Goal: Information Seeking & Learning: Learn about a topic

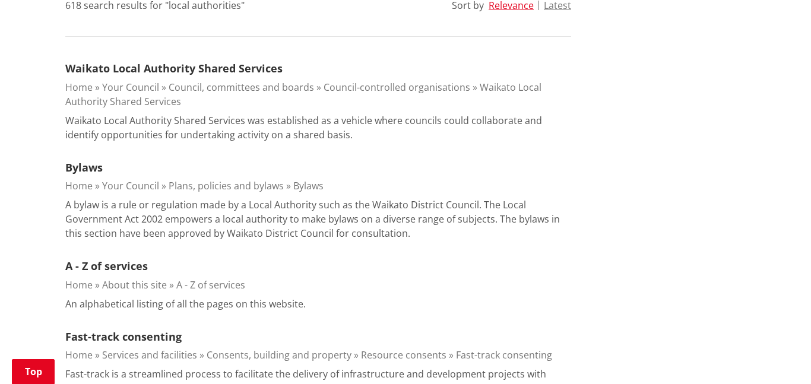
scroll to position [347, 0]
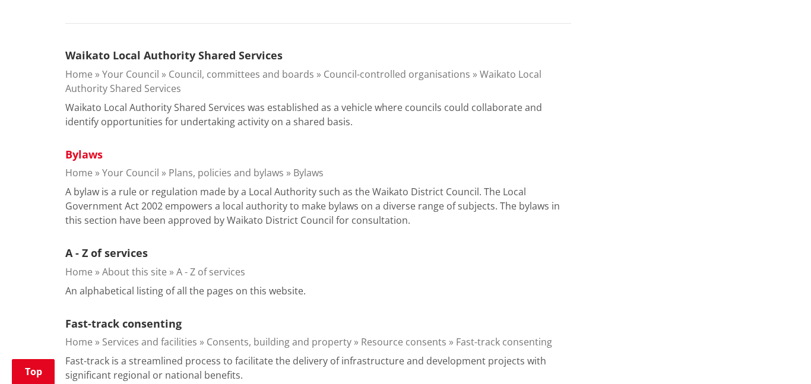
click at [75, 155] on link "Bylaws" at bounding box center [83, 154] width 37 height 14
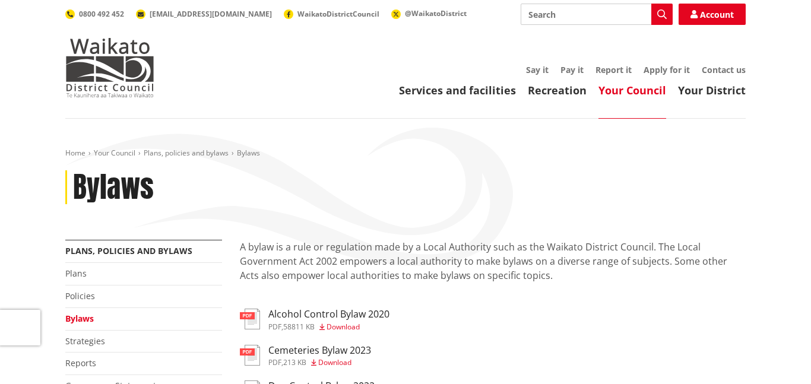
click at [550, 5] on input "Search" at bounding box center [597, 14] width 152 height 21
paste input "Funding Local Government"
type input "Funding Local Government"
